Goal: Information Seeking & Learning: Learn about a topic

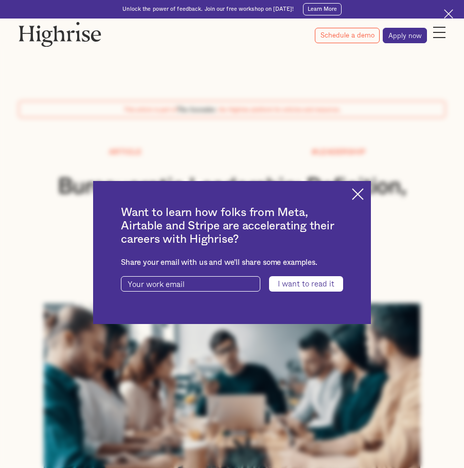
click at [363, 196] on img at bounding box center [357, 194] width 12 height 12
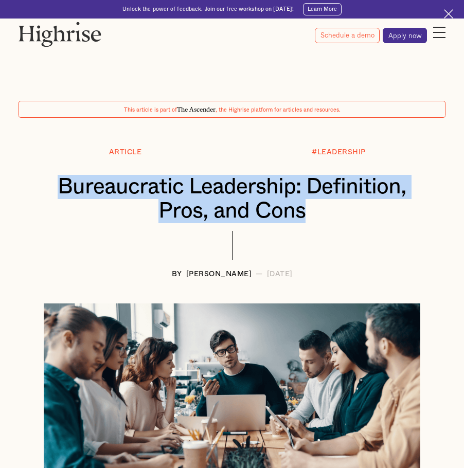
drag, startPoint x: 322, startPoint y: 217, endPoint x: 45, endPoint y: 182, distance: 279.2
click at [45, 182] on h1 "Bureaucratic Leadership: Definition, Pros, and Cons" at bounding box center [232, 199] width 396 height 48
copy h1 "Bureaucratic Leadership: Definition, Pros, and Cons"
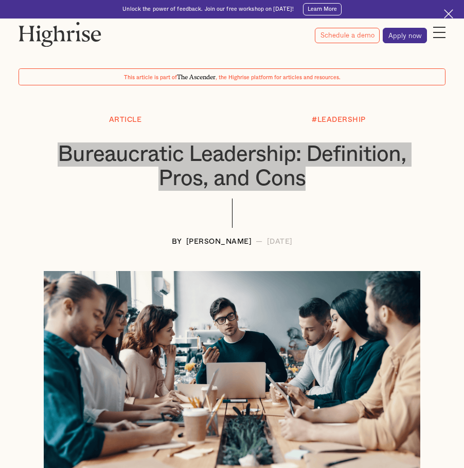
scroll to position [51, 0]
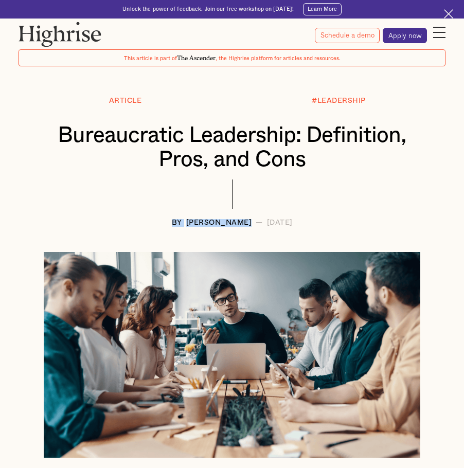
drag, startPoint x: 229, startPoint y: 224, endPoint x: 212, endPoint y: 211, distance: 21.7
click at [212, 211] on div "Article #LEADERSHIP Bureaucratic Leadership: Definition, Pros, and Cons BY [PER…" at bounding box center [232, 162] width 464 height 130
drag, startPoint x: 228, startPoint y: 223, endPoint x: 159, endPoint y: 220, distance: 69.4
click at [159, 220] on div "BY [PERSON_NAME] — [DATE]" at bounding box center [231, 223] width 427 height 8
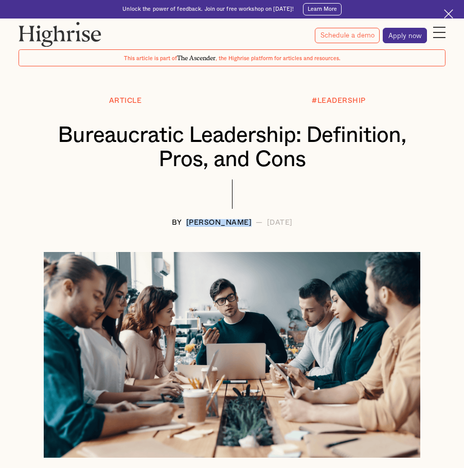
copy div "[PERSON_NAME]"
click at [292, 220] on div "[DATE]" at bounding box center [280, 223] width 26 height 8
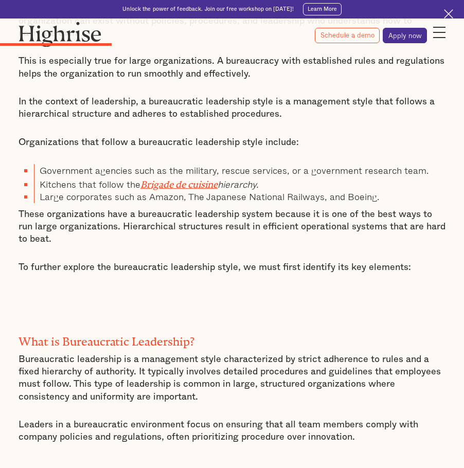
scroll to position [0, 0]
